Goal: Information Seeking & Learning: Understand process/instructions

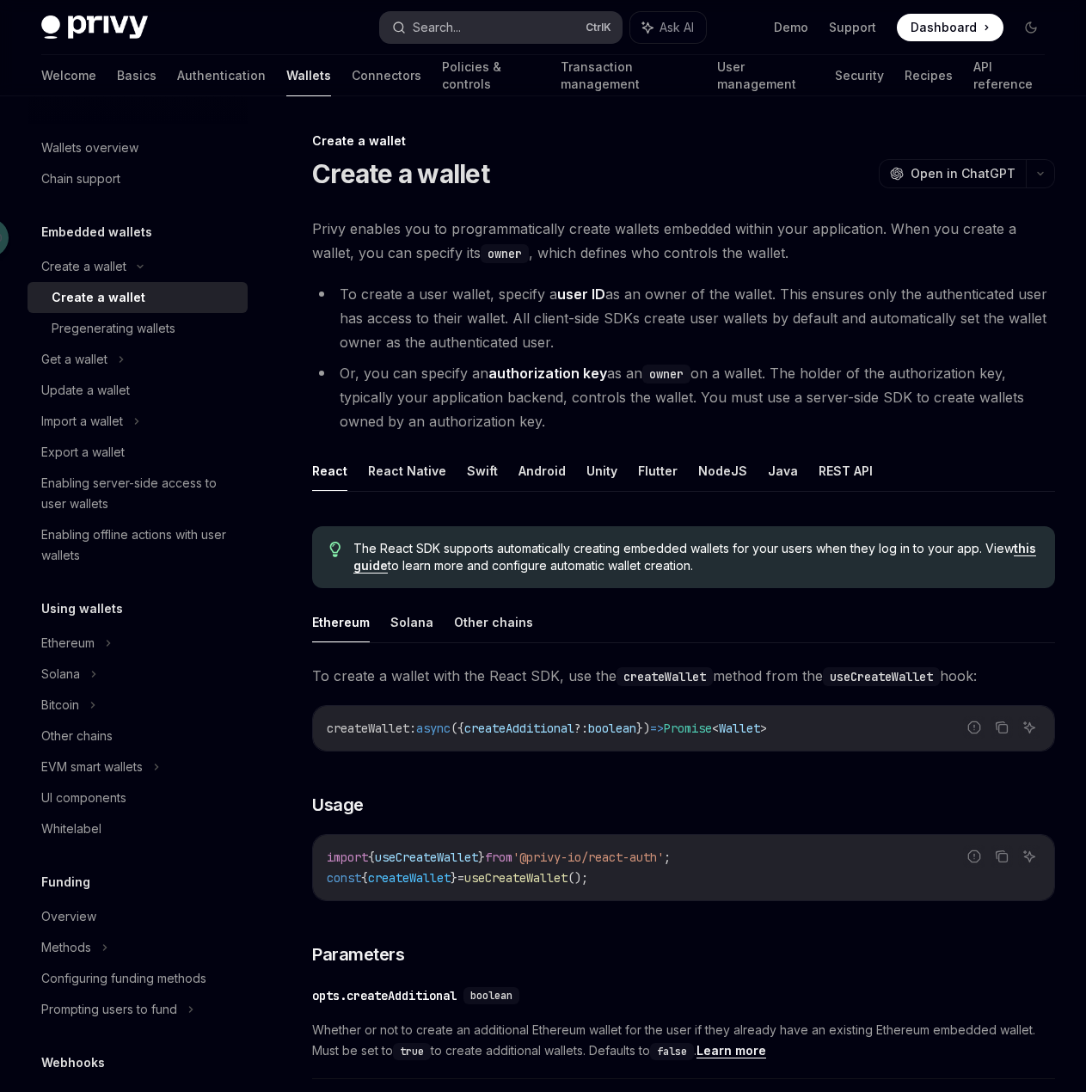
click at [533, 36] on button "Search... Ctrl K" at bounding box center [500, 27] width 241 height 31
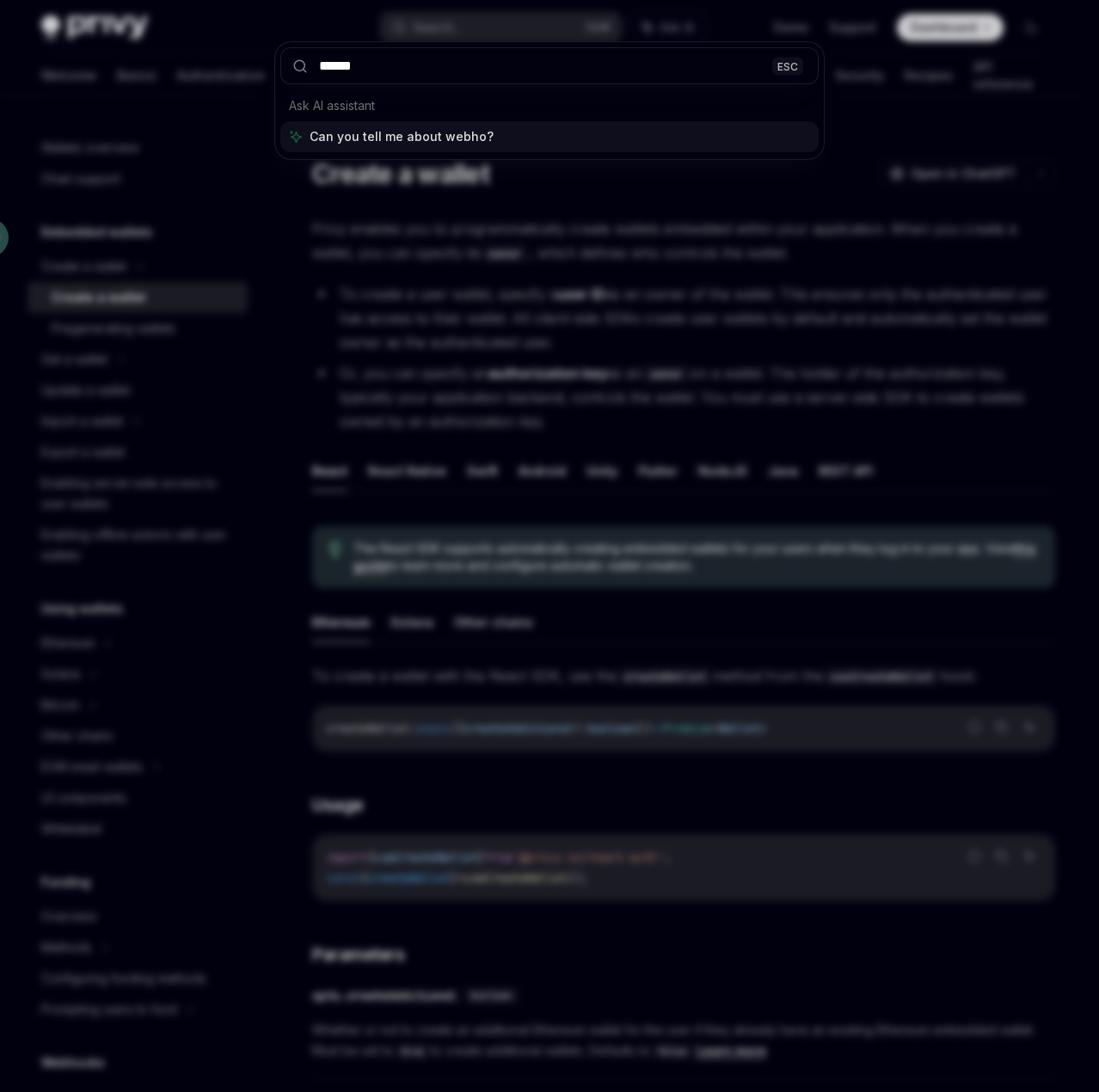
type input "*******"
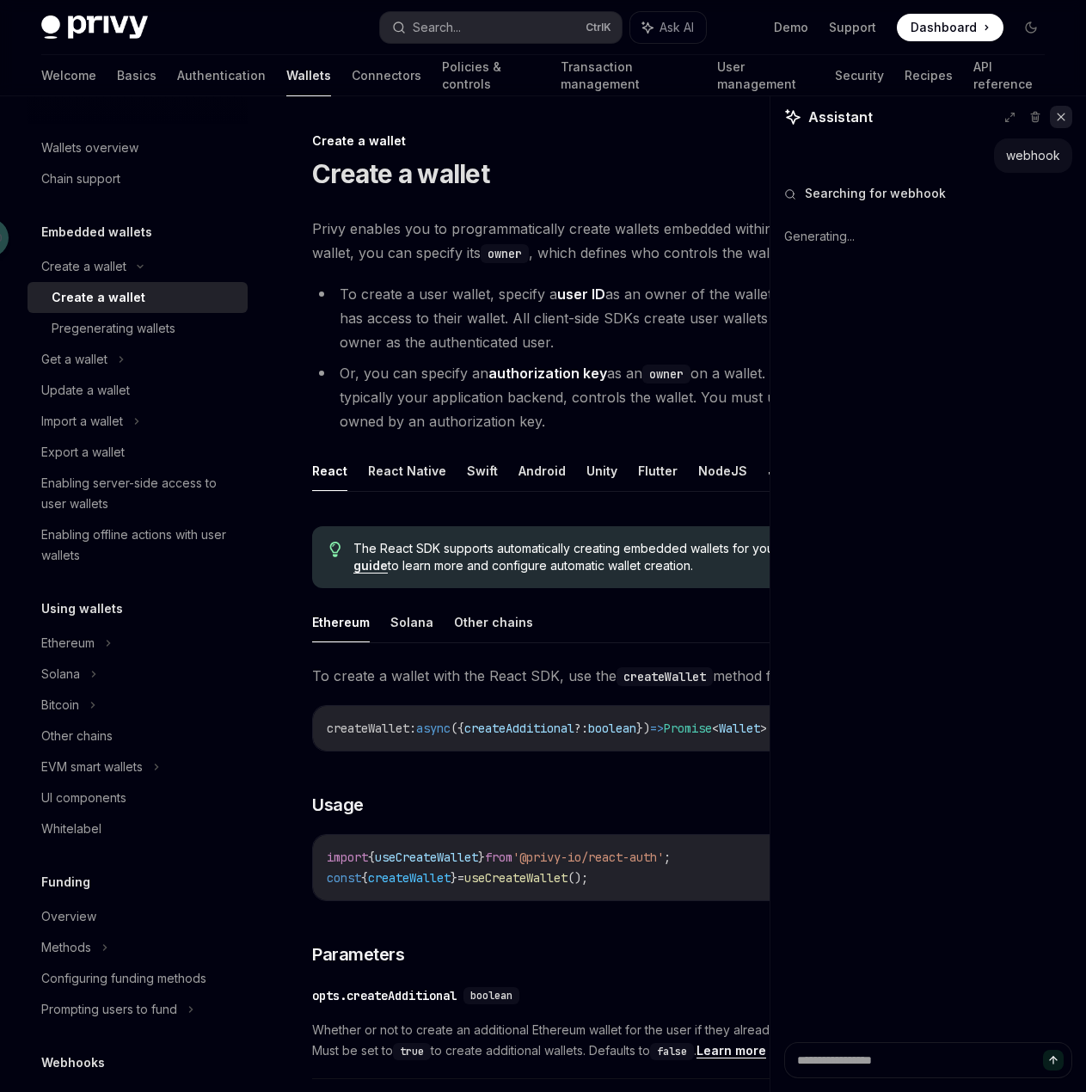
click at [1056, 120] on icon at bounding box center [1061, 117] width 12 height 12
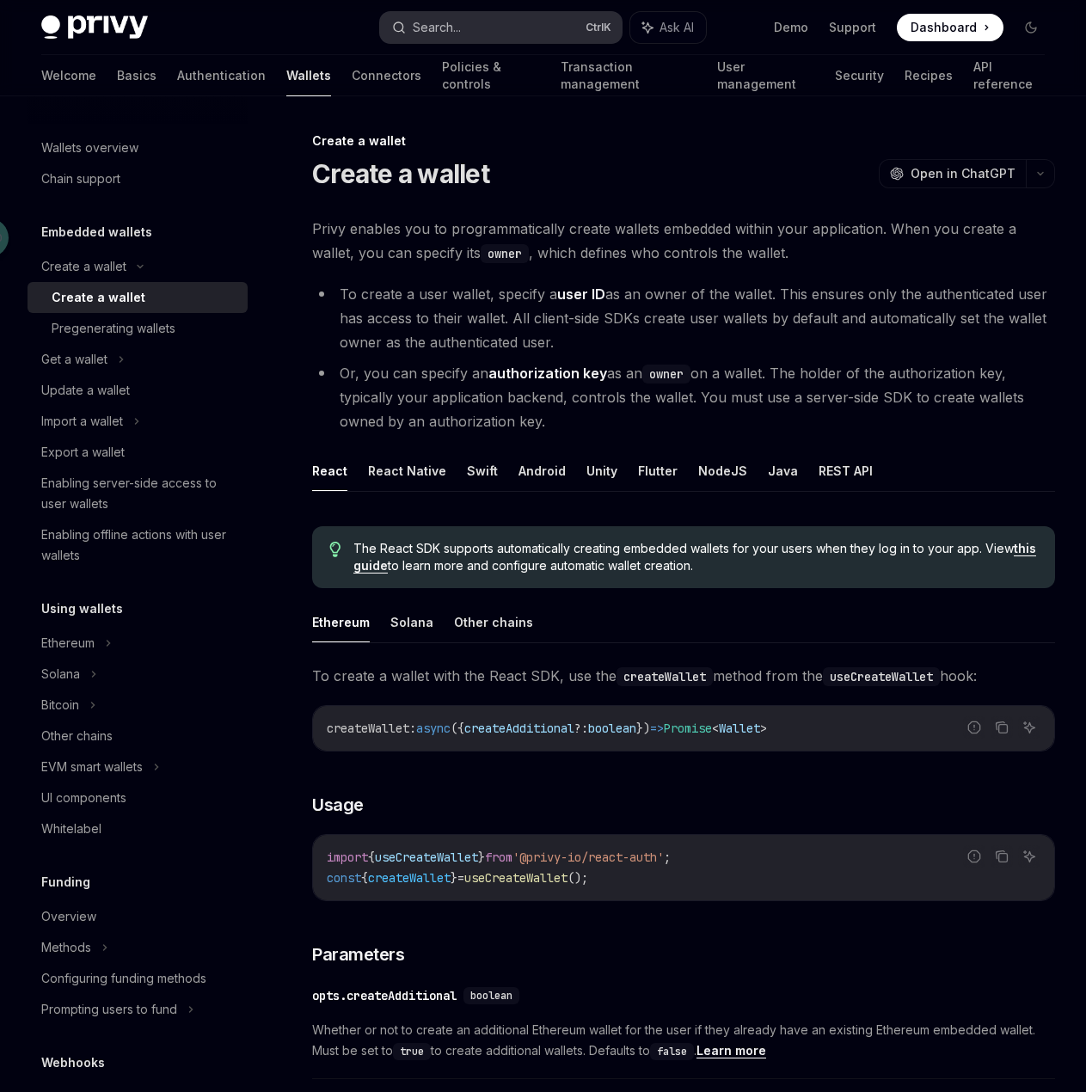
type textarea "*"
click at [513, 20] on button "Search... Ctrl K" at bounding box center [500, 27] width 241 height 31
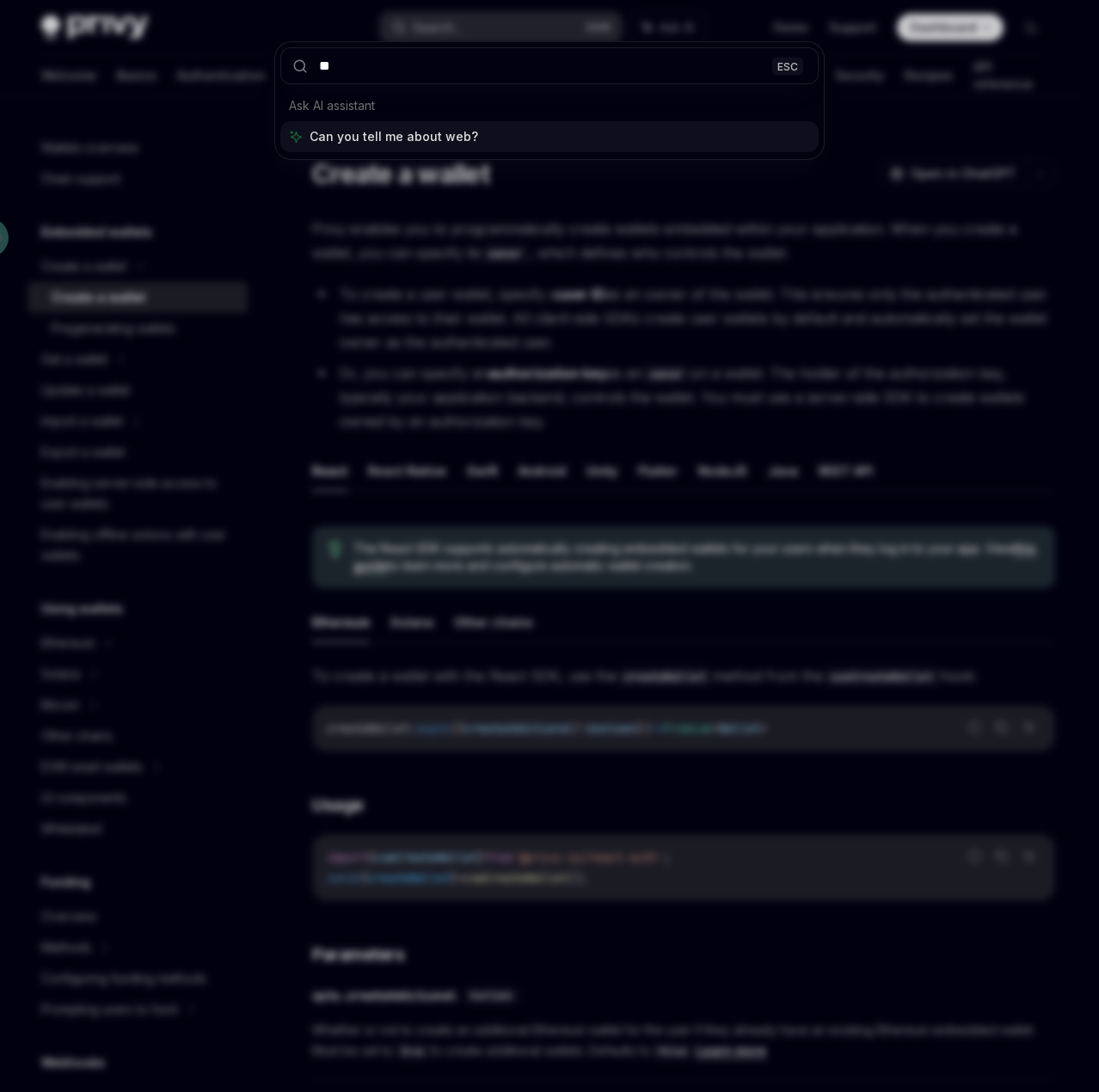
type input "*"
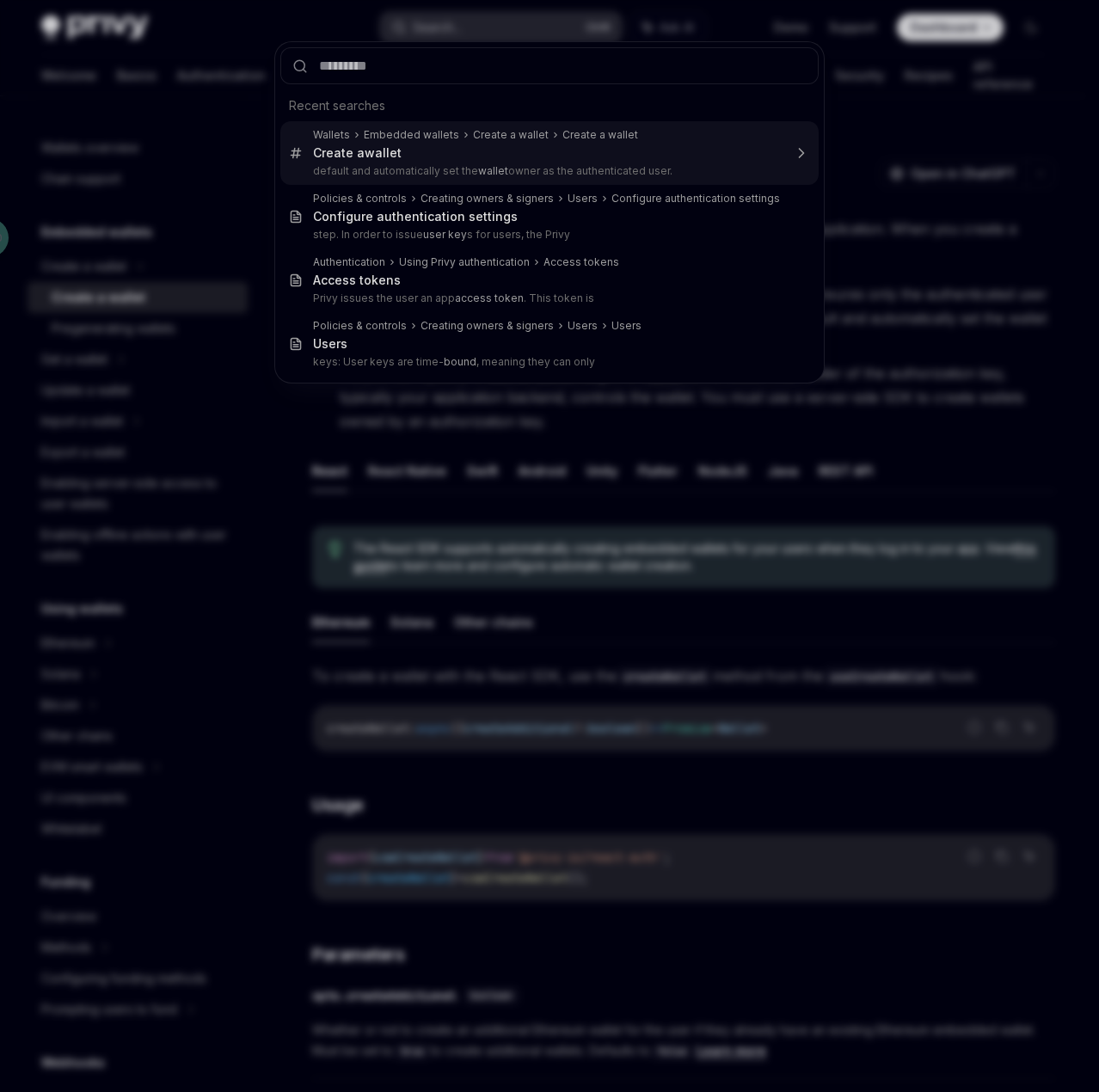
type textarea "*"
type input "*"
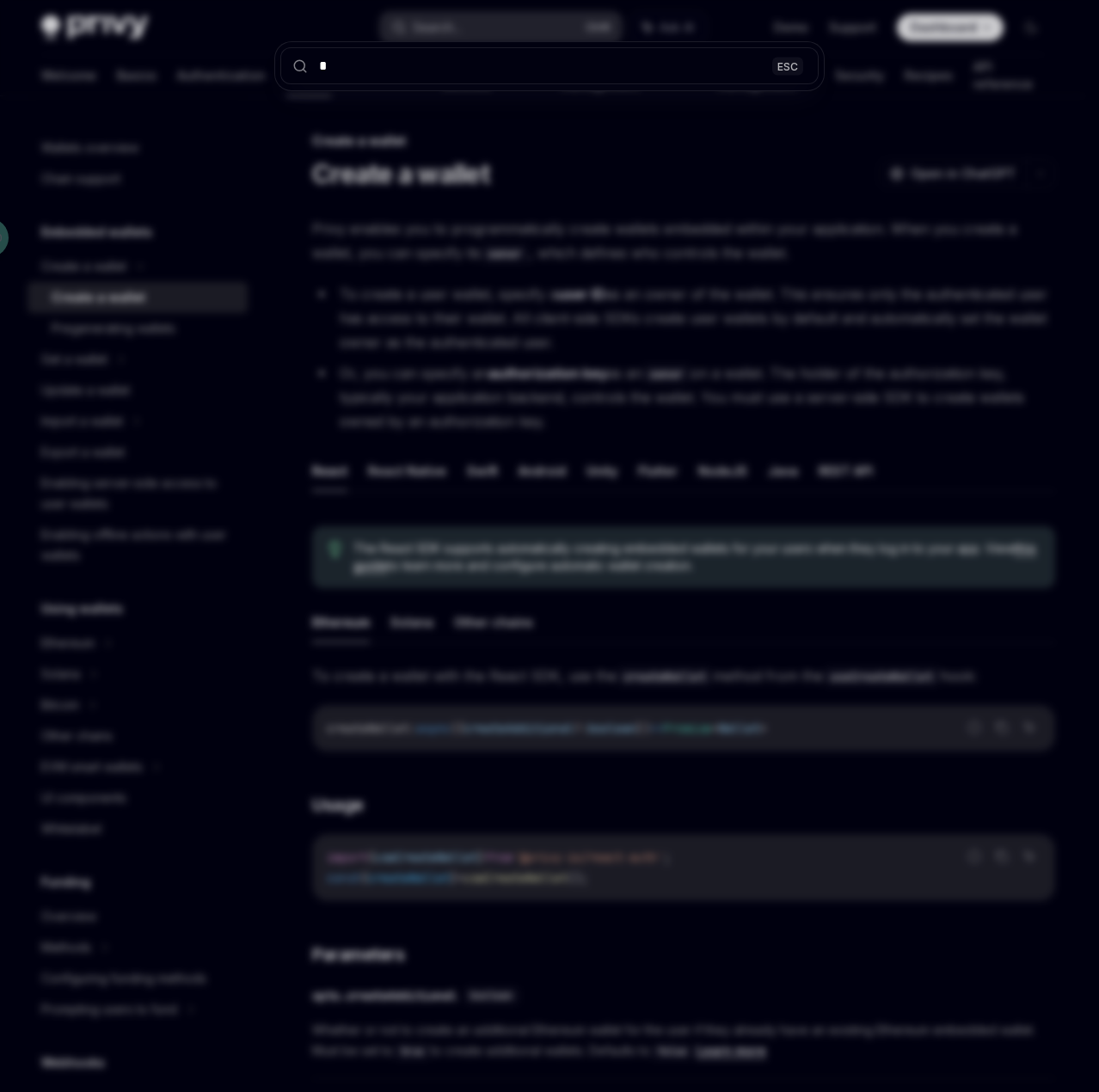
type textarea "*"
type input "**"
type textarea "*"
type input "***"
type textarea "*"
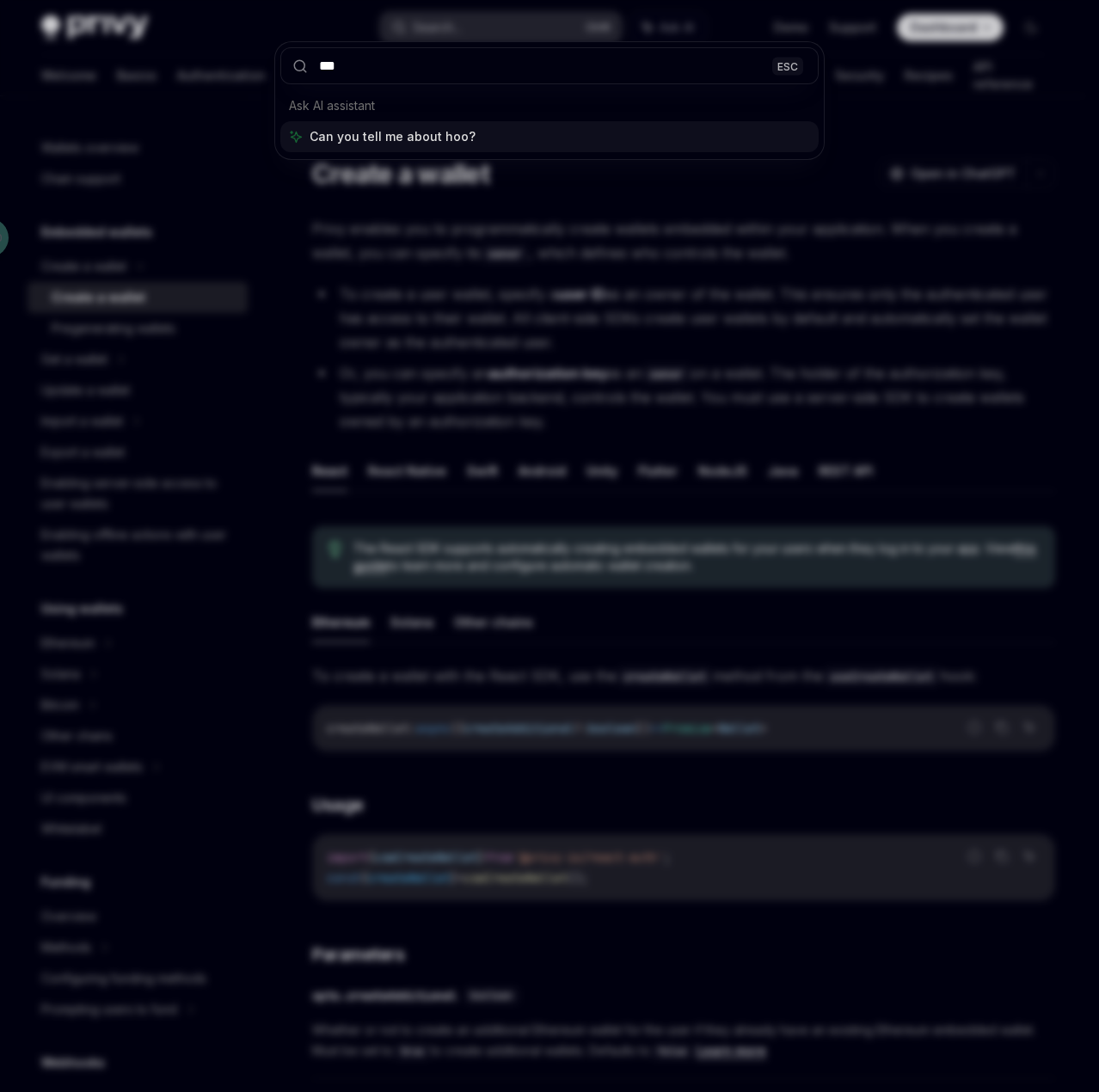
type input "****"
type textarea "*"
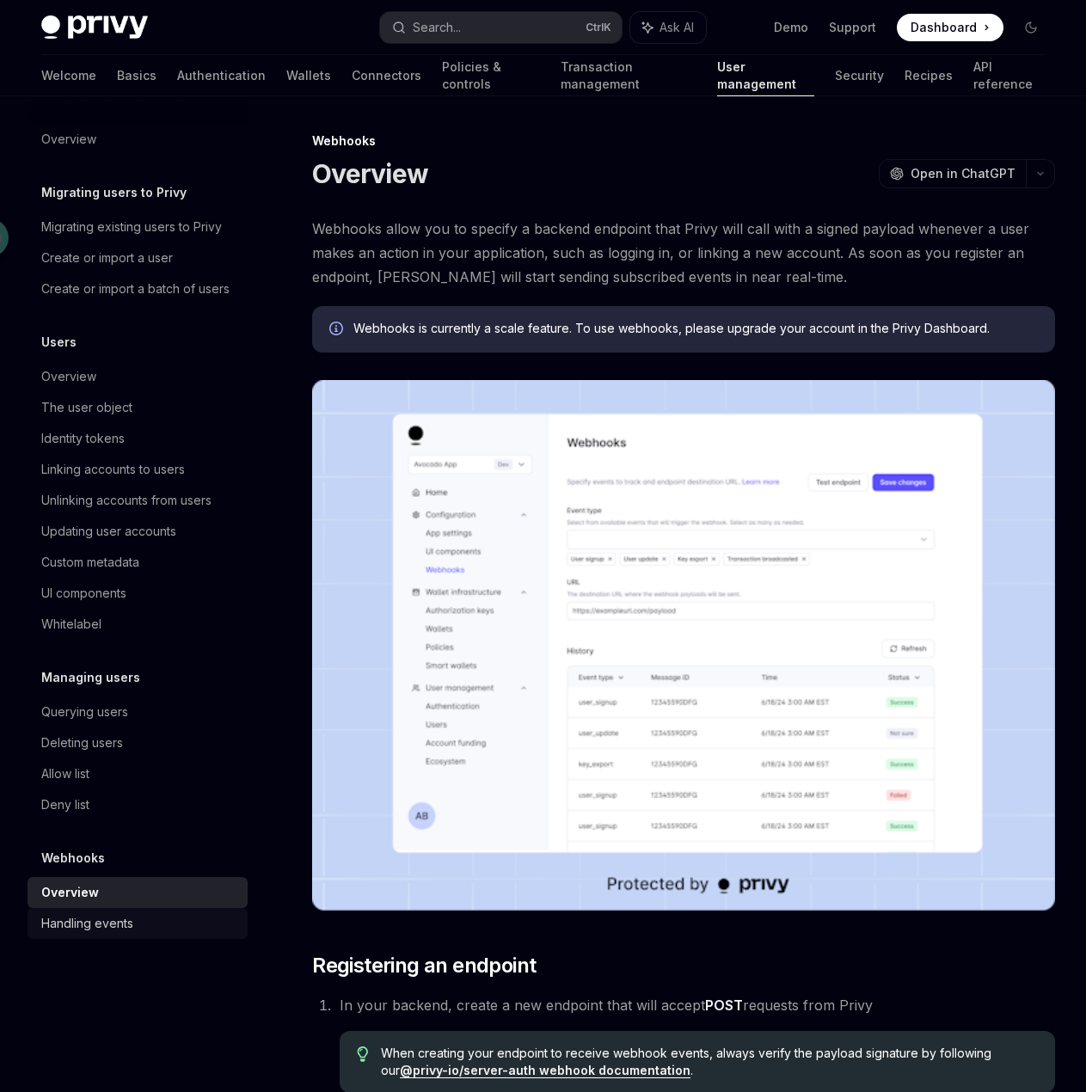
click at [110, 925] on div "Handling events" at bounding box center [87, 923] width 92 height 21
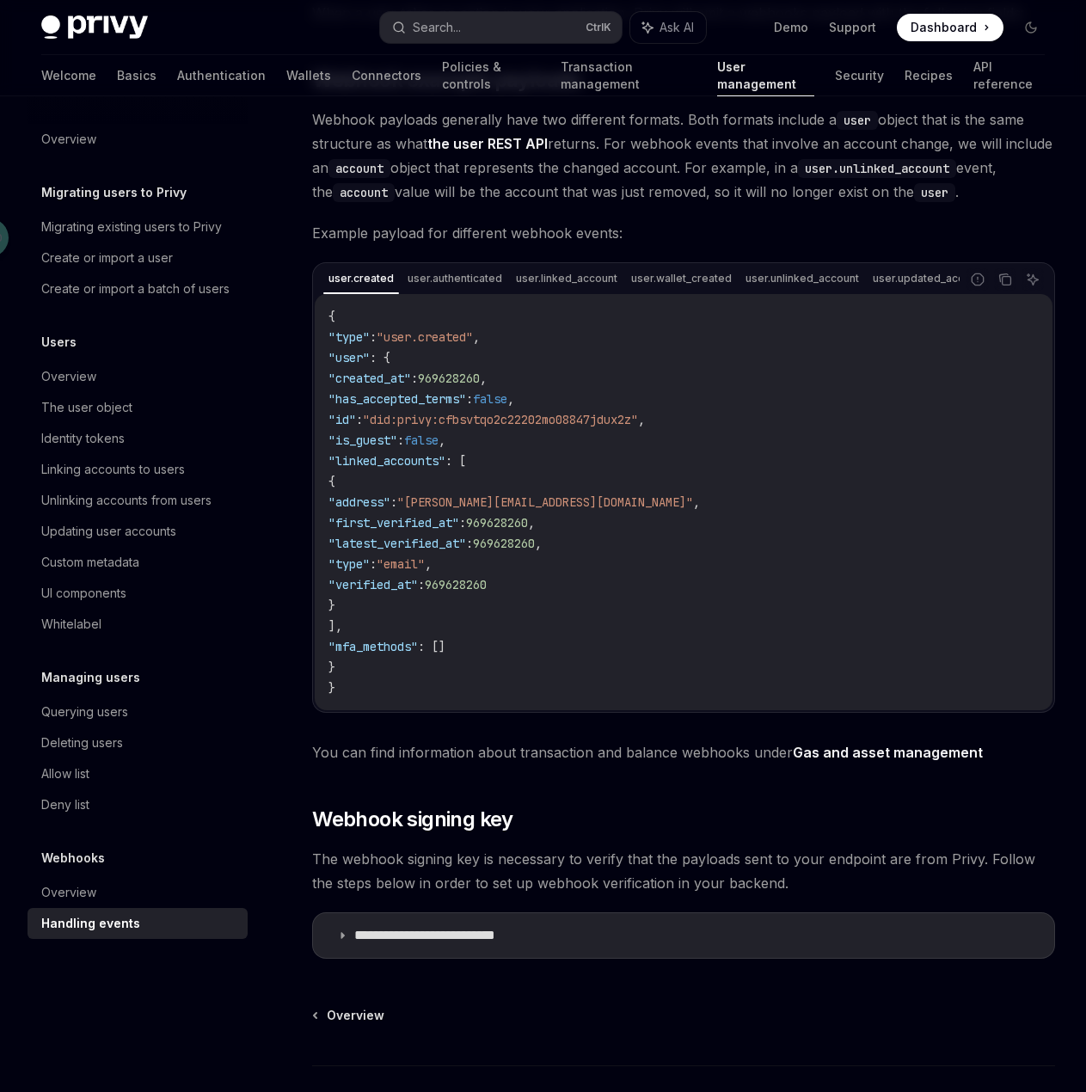
scroll to position [345, 0]
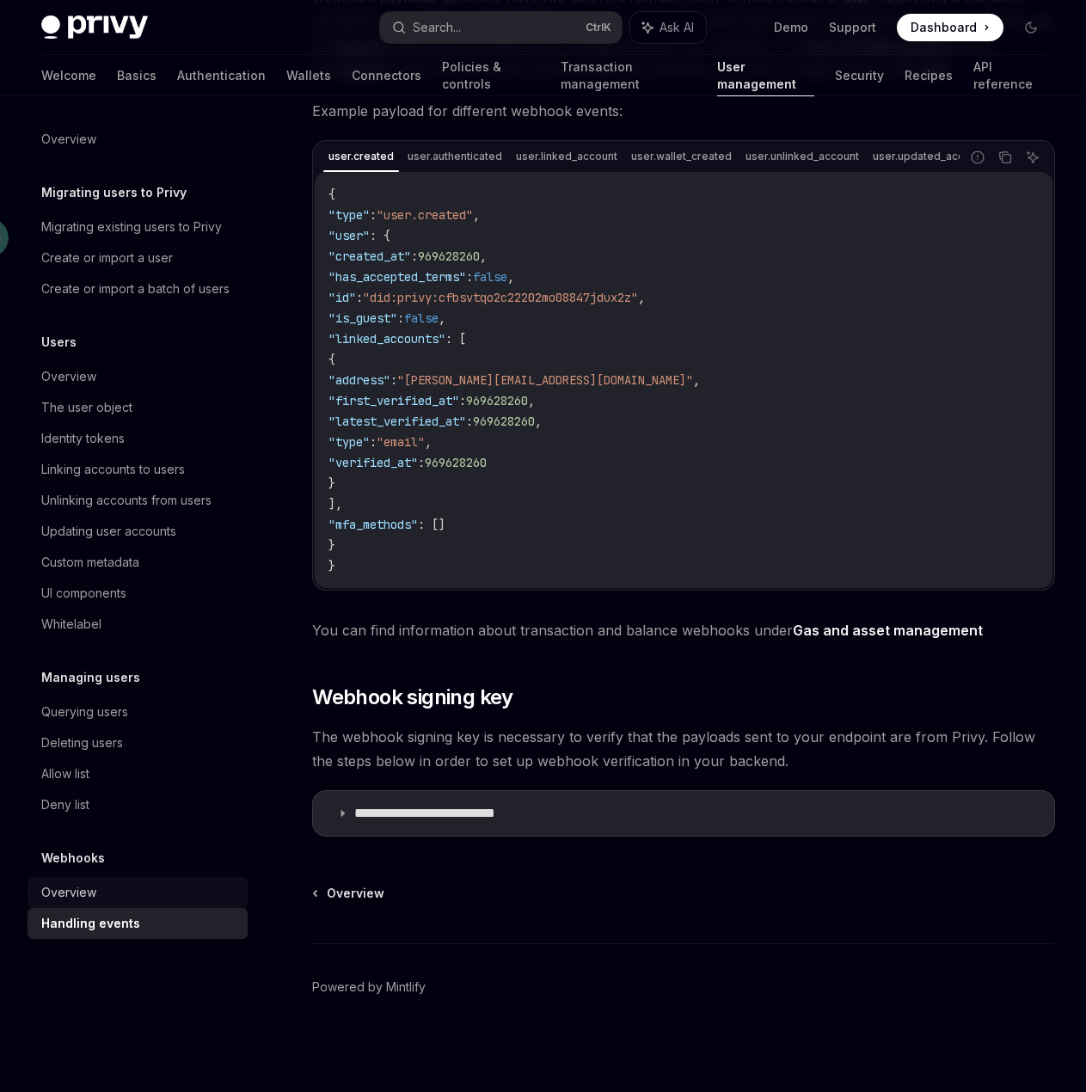
click at [110, 898] on div "Overview" at bounding box center [139, 892] width 196 height 21
type textarea "*"
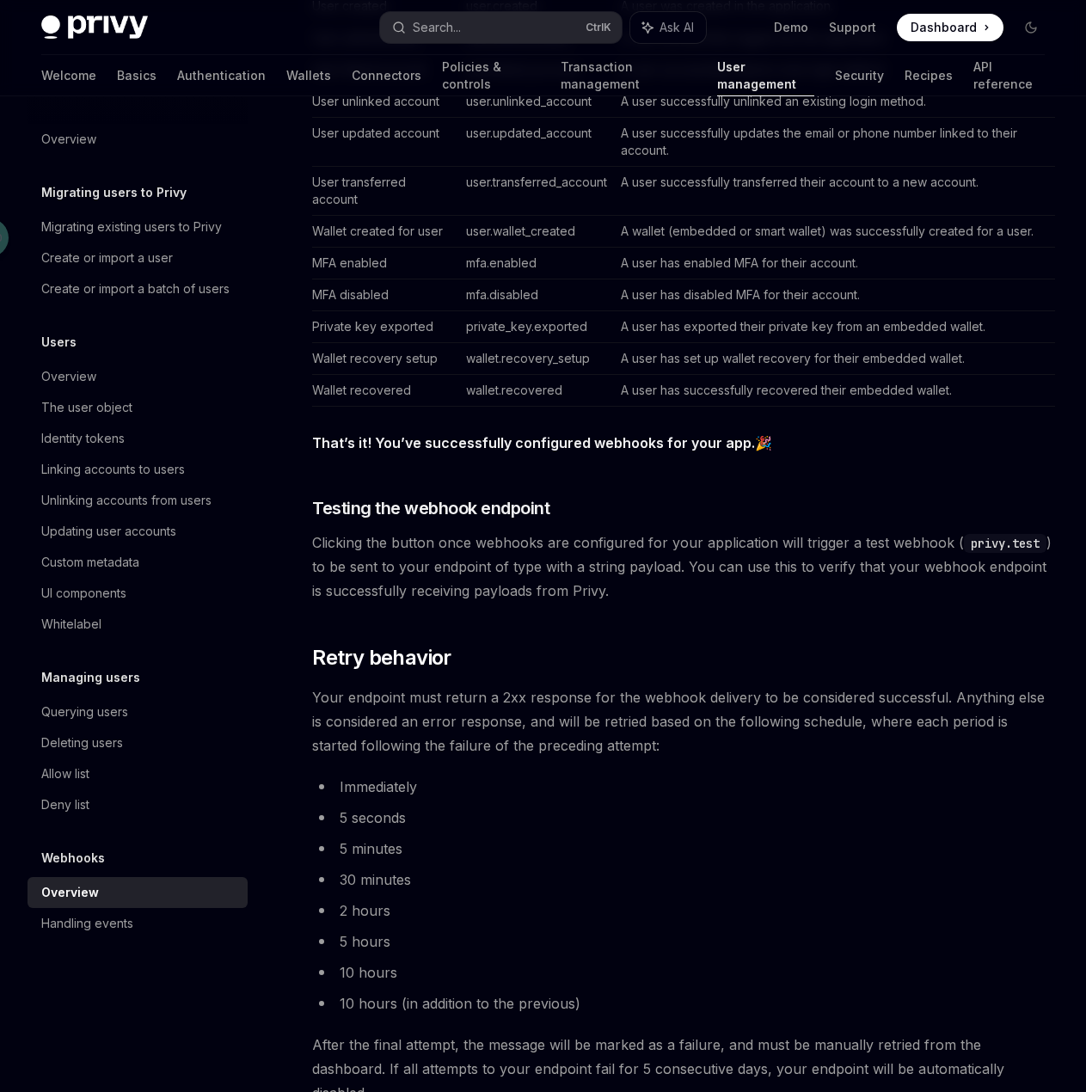
scroll to position [1290, 0]
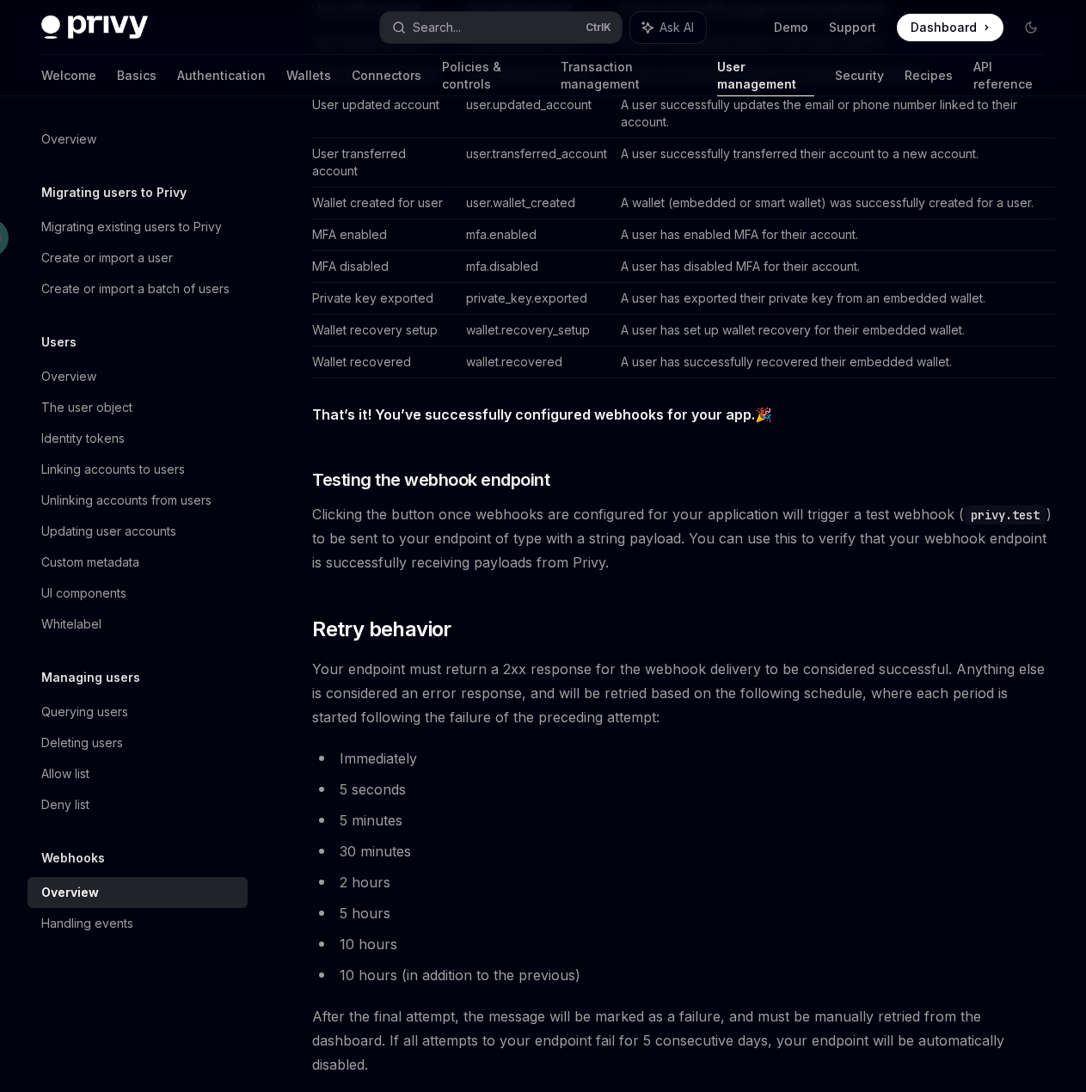
click at [476, 674] on span "Your endpoint must return a 2xx response for the webhook delivery to be conside…" at bounding box center [683, 693] width 743 height 72
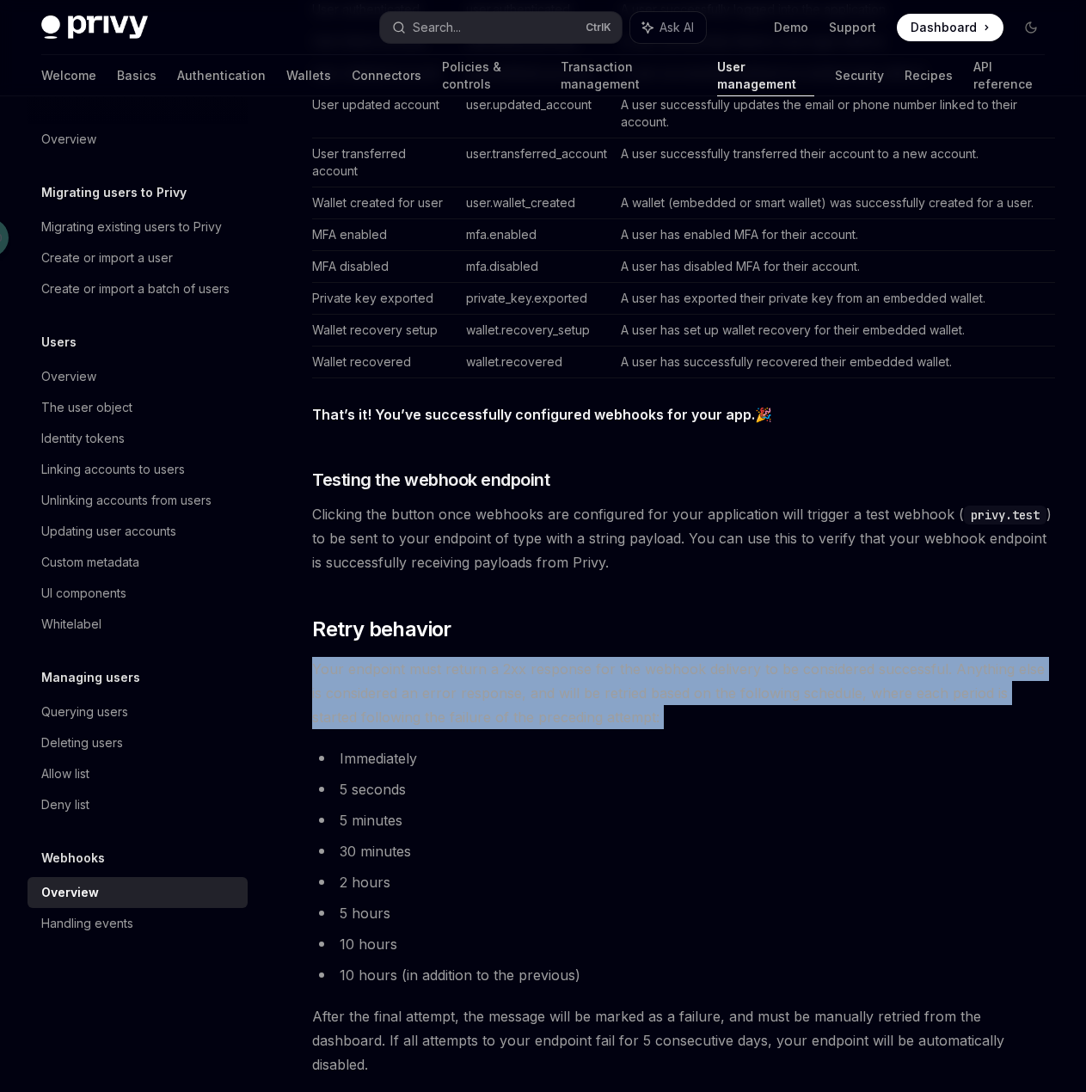
click at [476, 674] on span "Your endpoint must return a 2xx response for the webhook delivery to be conside…" at bounding box center [683, 693] width 743 height 72
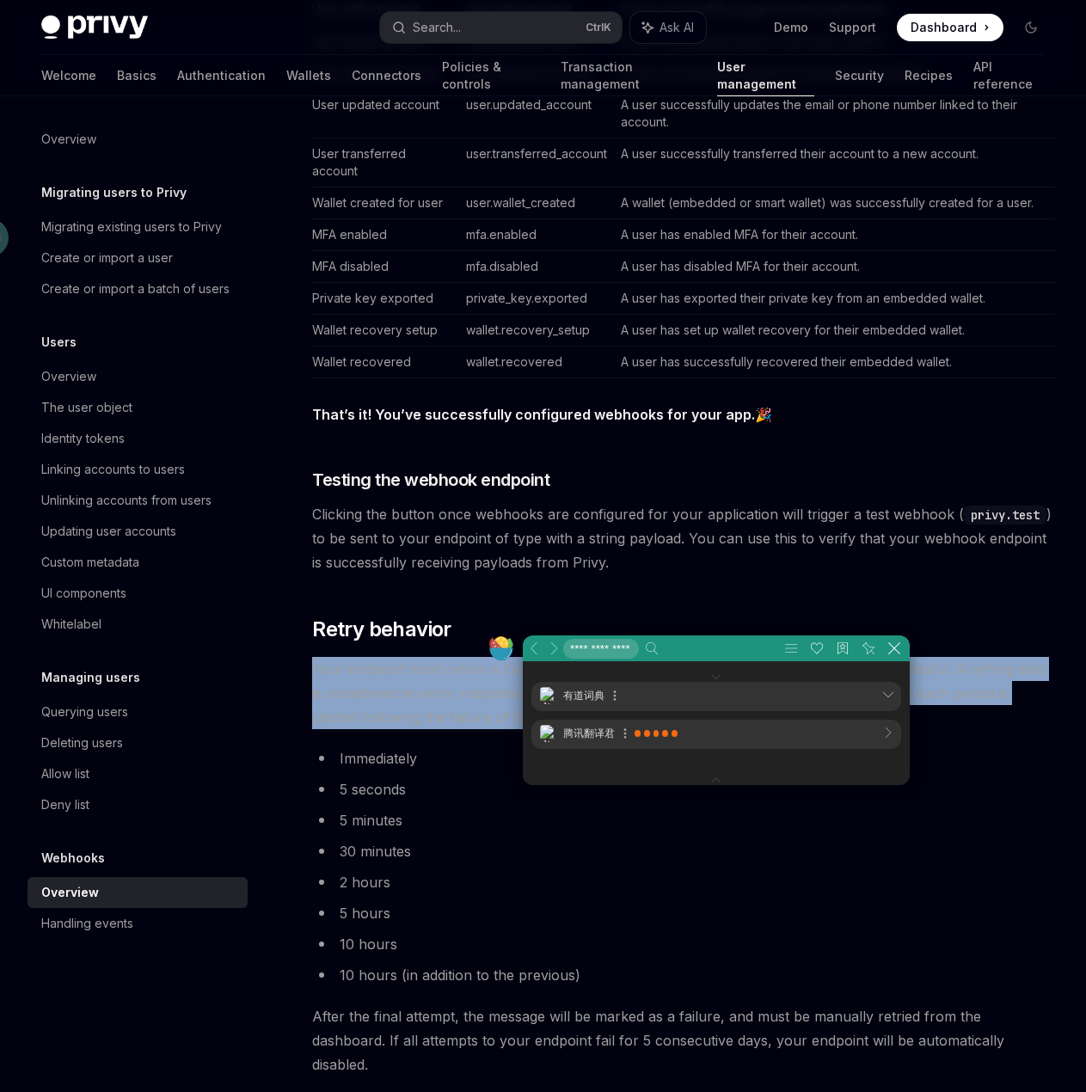
scroll to position [142, 519]
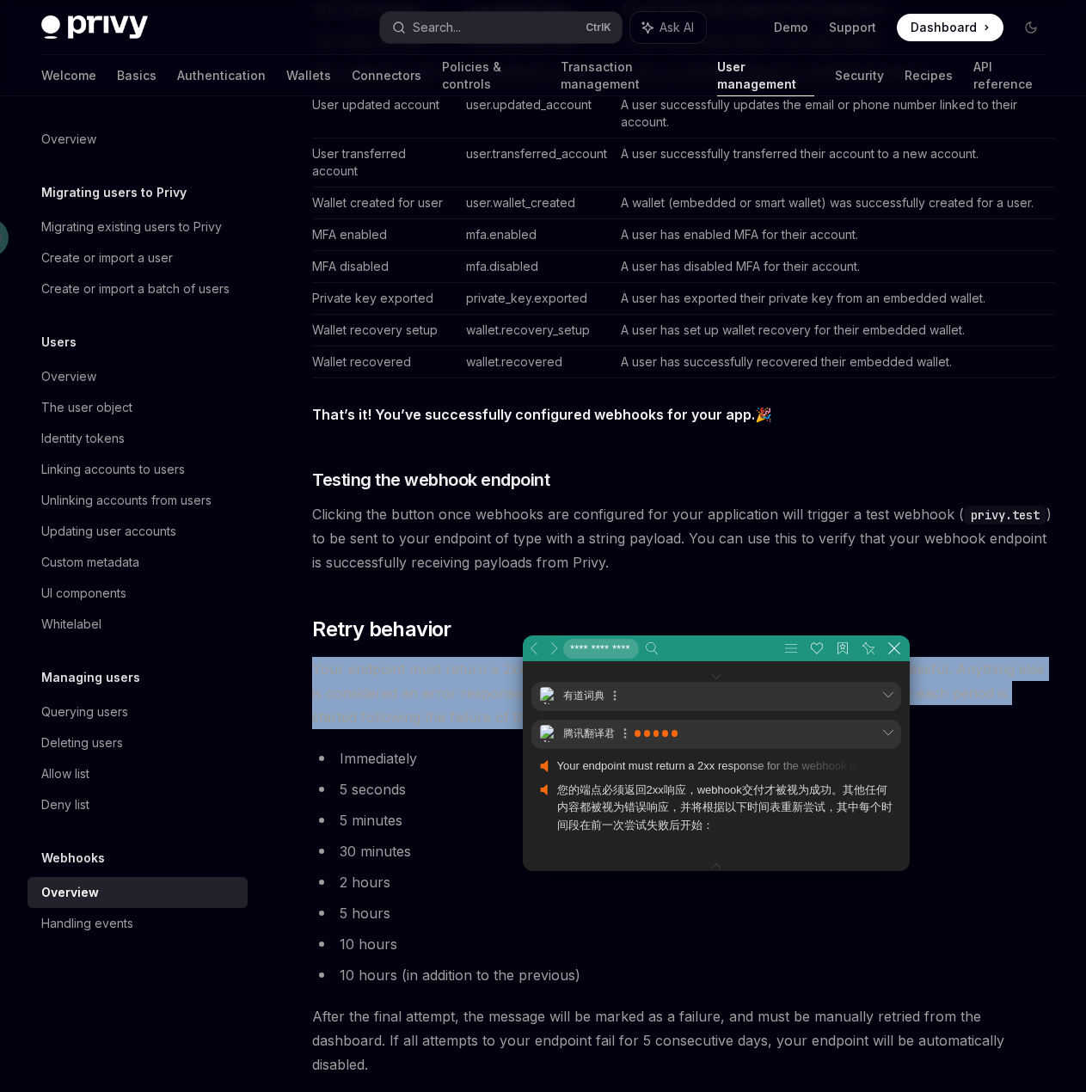
click at [459, 653] on div "Webhooks allow you to specify a backend endpoint that Privy will call with a si…" at bounding box center [683, 128] width 743 height 2403
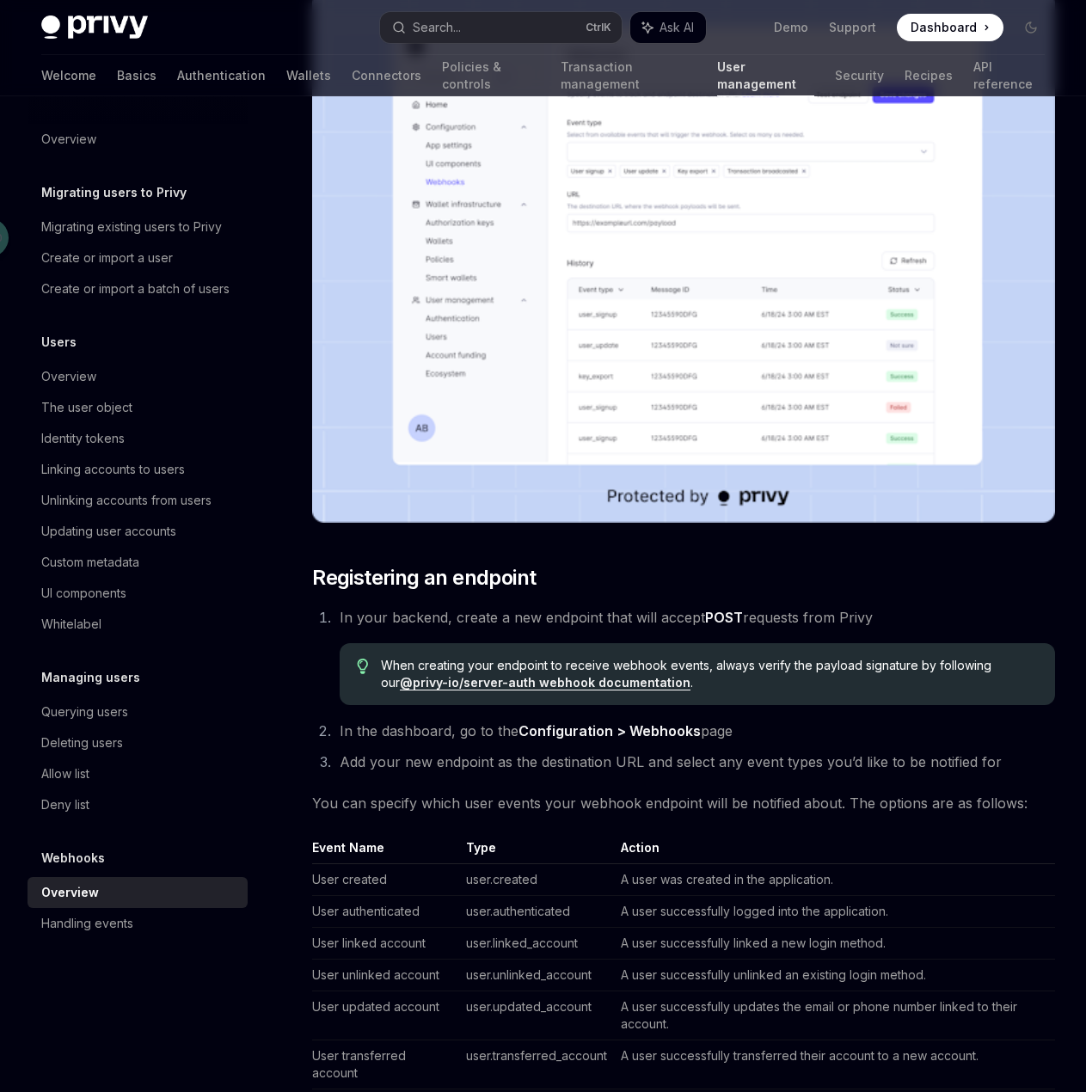
scroll to position [0, 0]
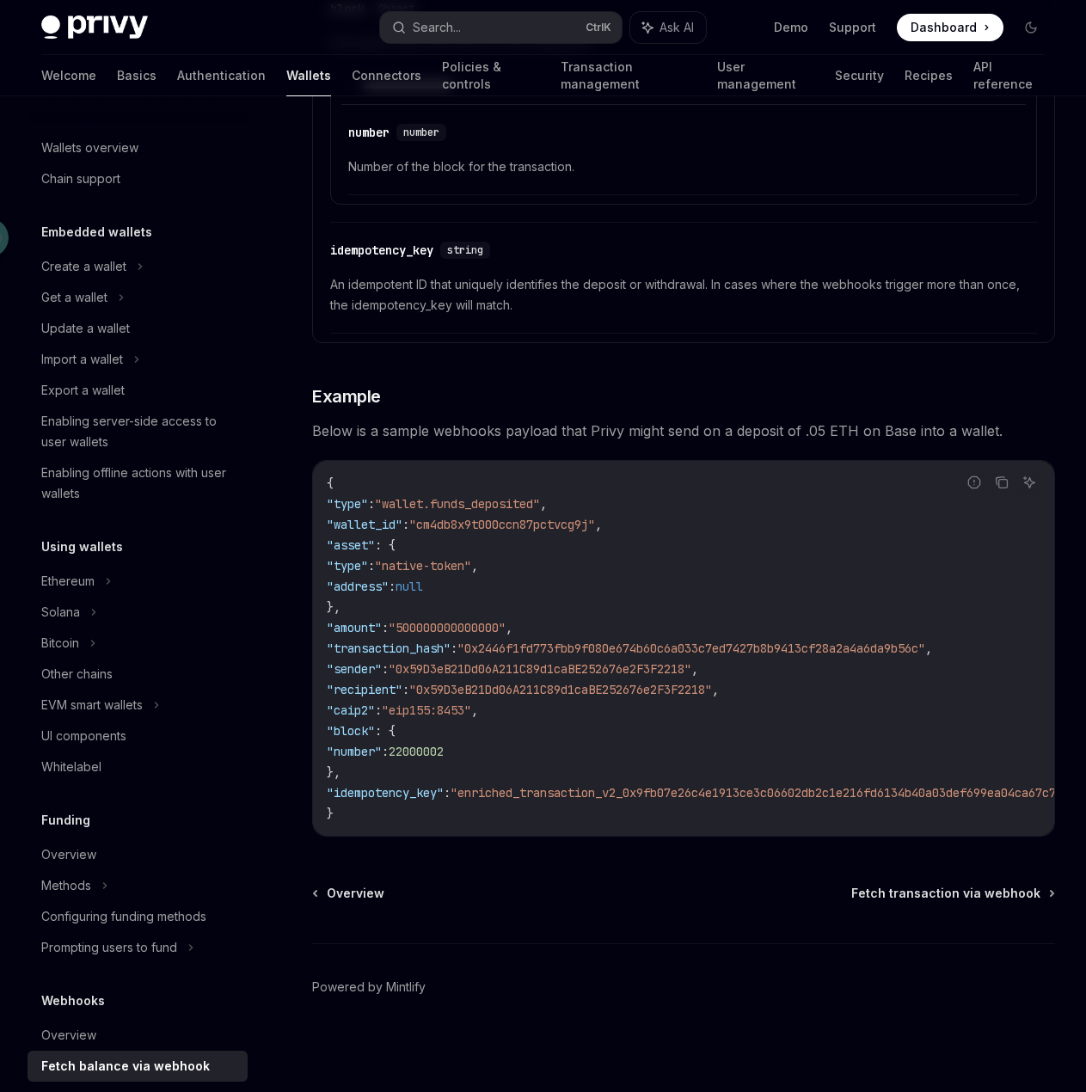
scroll to position [2666, 0]
click at [1006, 481] on icon "Copy the contents from the code block" at bounding box center [1003, 483] width 9 height 9
click at [1012, 471] on button "Copy the contents from the code block" at bounding box center [1002, 482] width 22 height 22
